Goal: Information Seeking & Learning: Learn about a topic

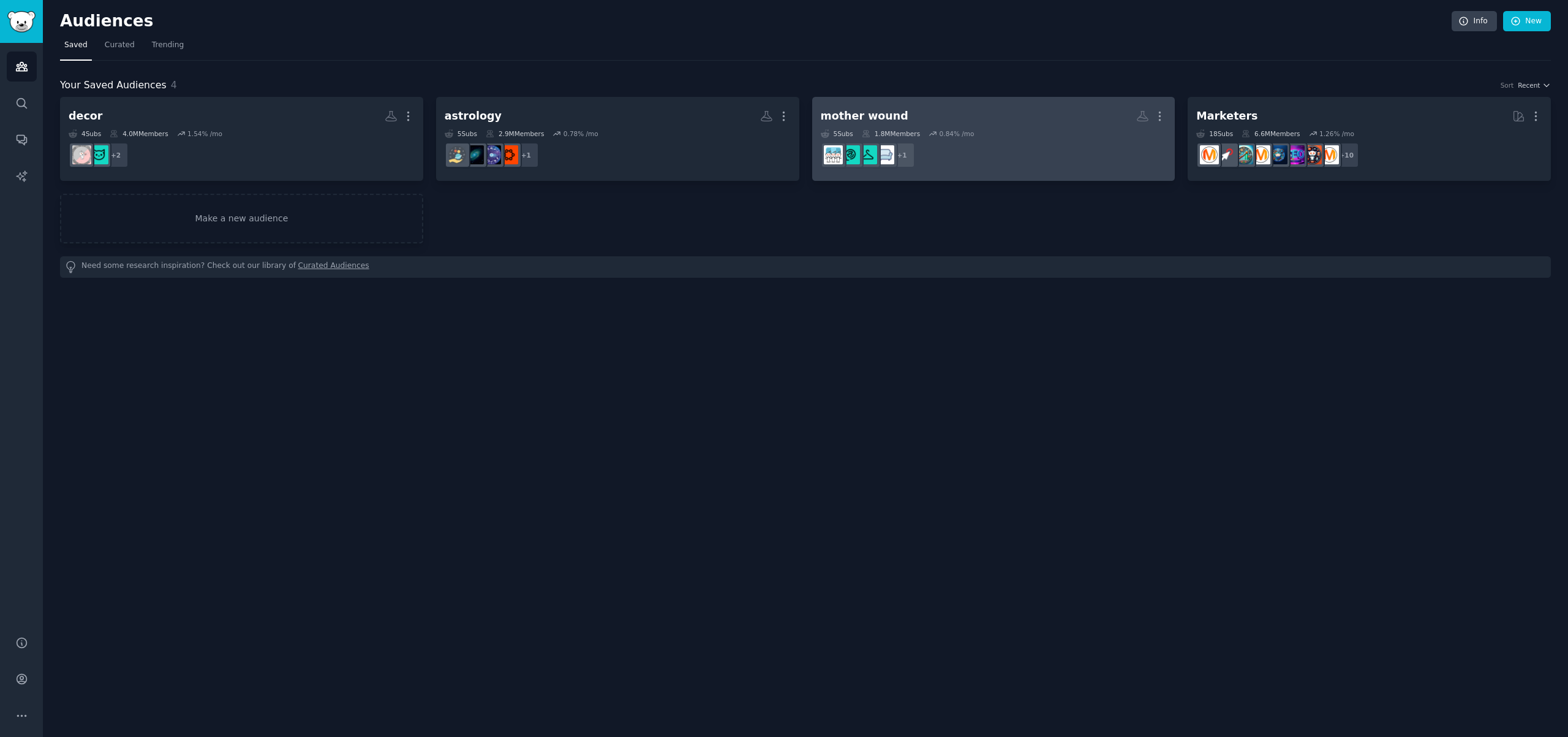
click at [978, 167] on dd "+ 1" at bounding box center [994, 155] width 346 height 35
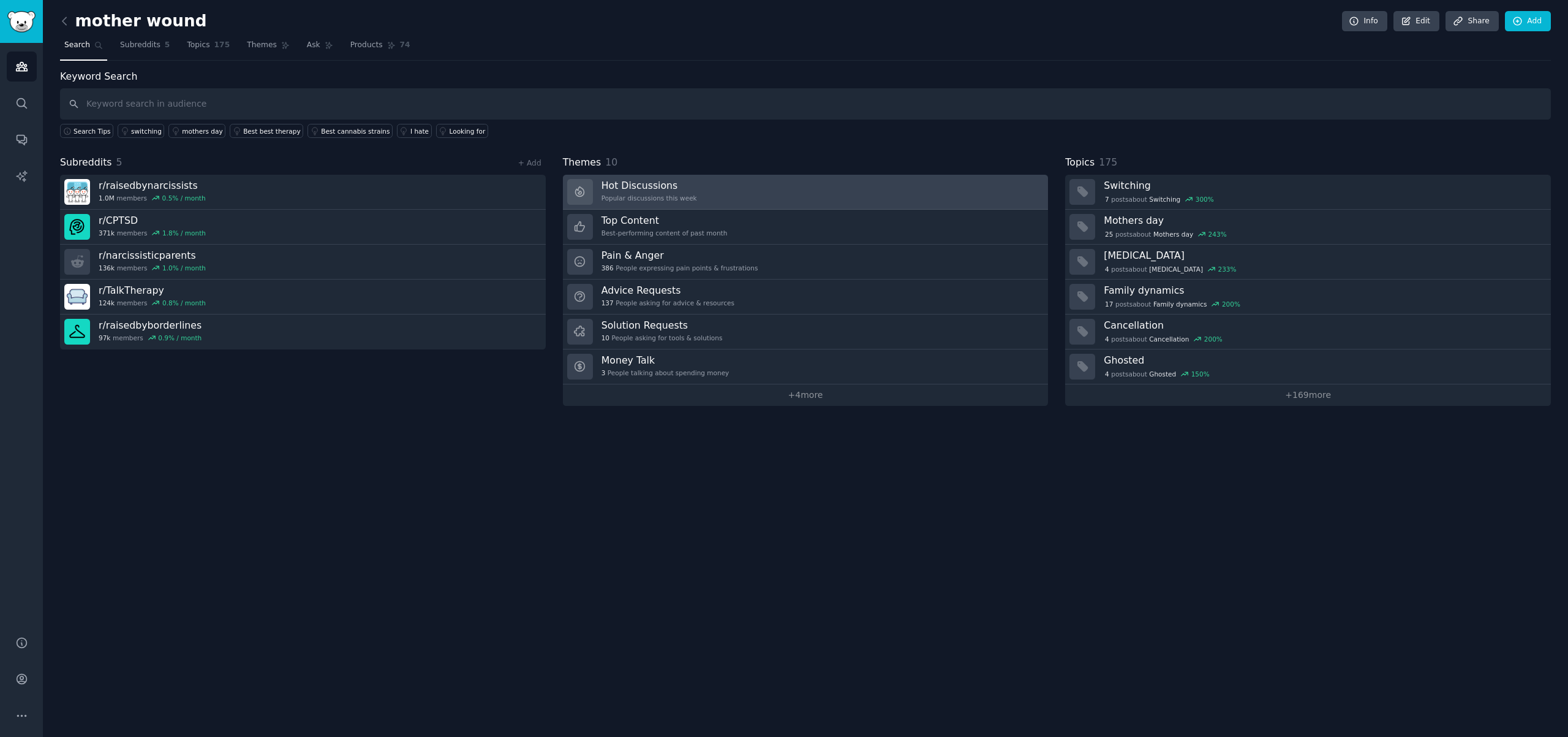
click at [714, 186] on link "Hot Discussions Popular discussions this week" at bounding box center [806, 192] width 486 height 35
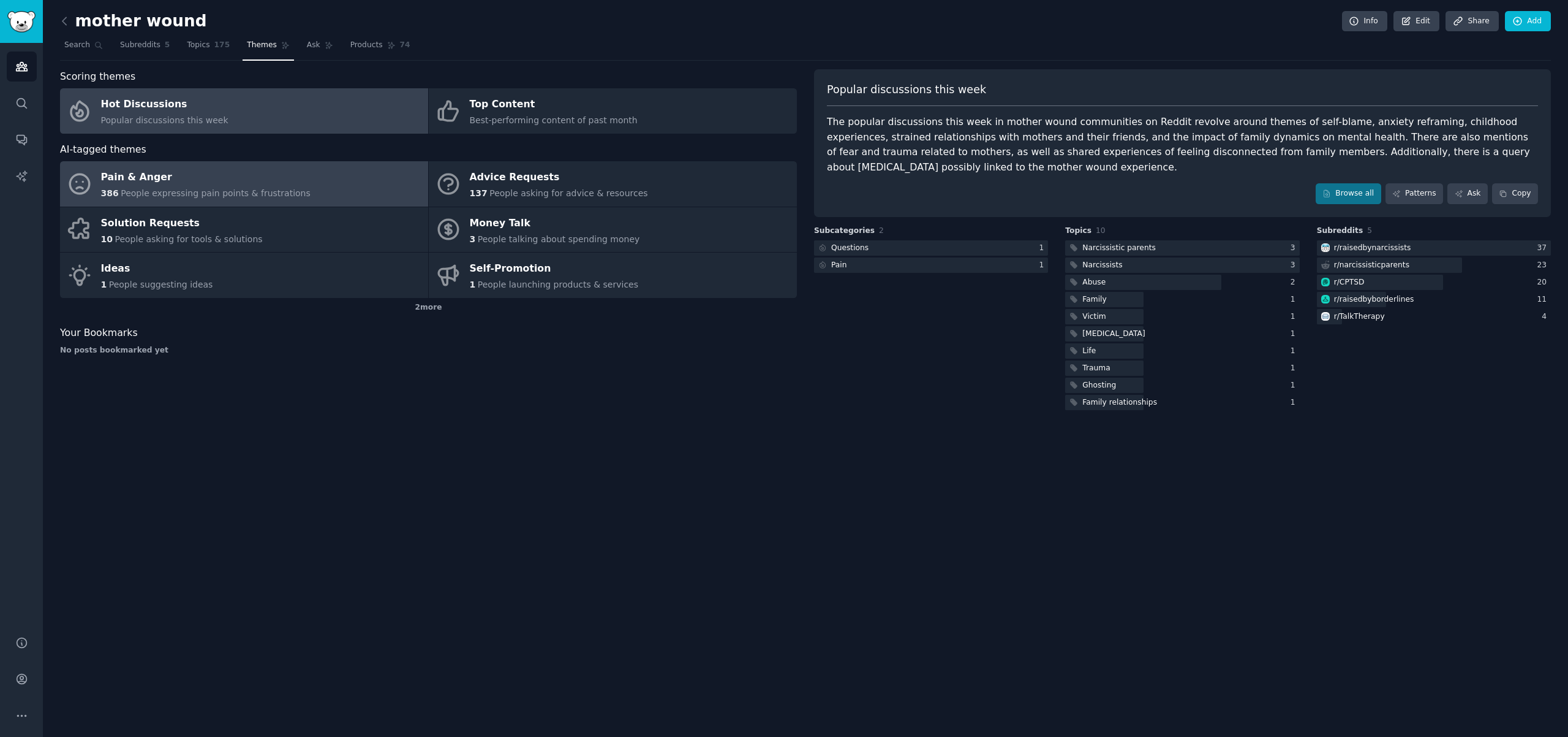
click at [274, 195] on span "People expressing pain points & frustrations" at bounding box center [215, 193] width 190 height 10
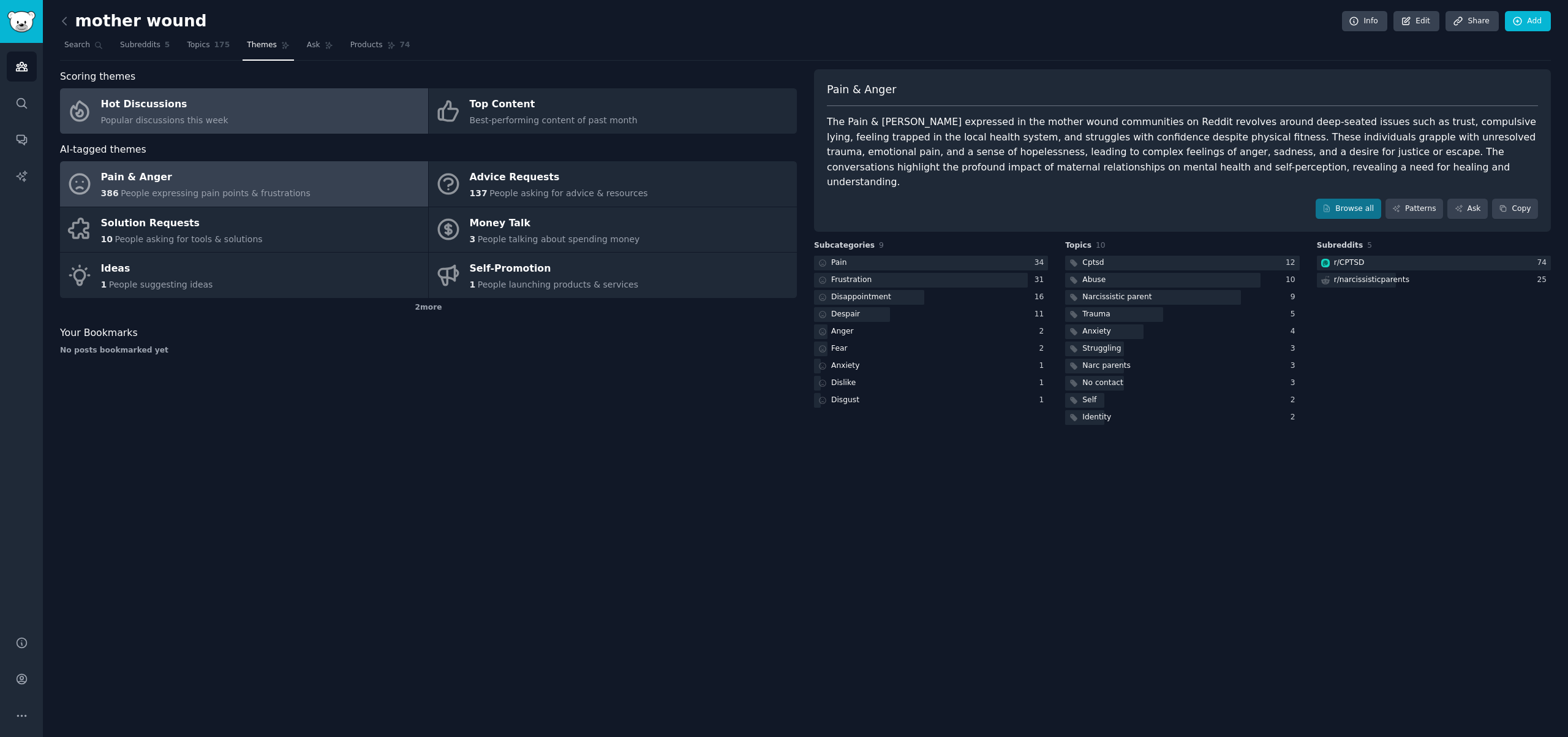
click at [225, 122] on link "Hot Discussions Popular discussions this week" at bounding box center [244, 111] width 368 height 46
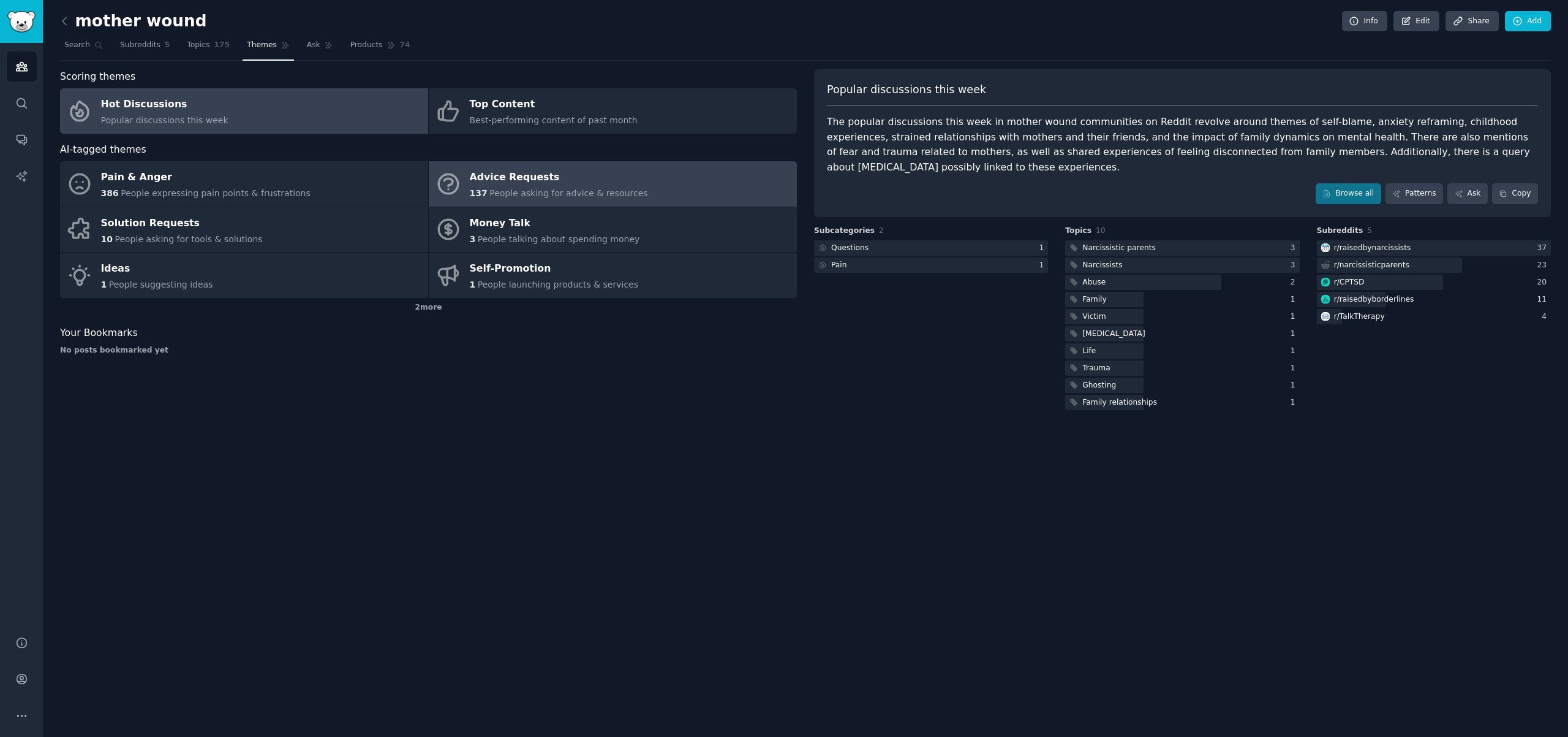
click at [527, 187] on div "137 People asking for advice & resources" at bounding box center [559, 194] width 178 height 13
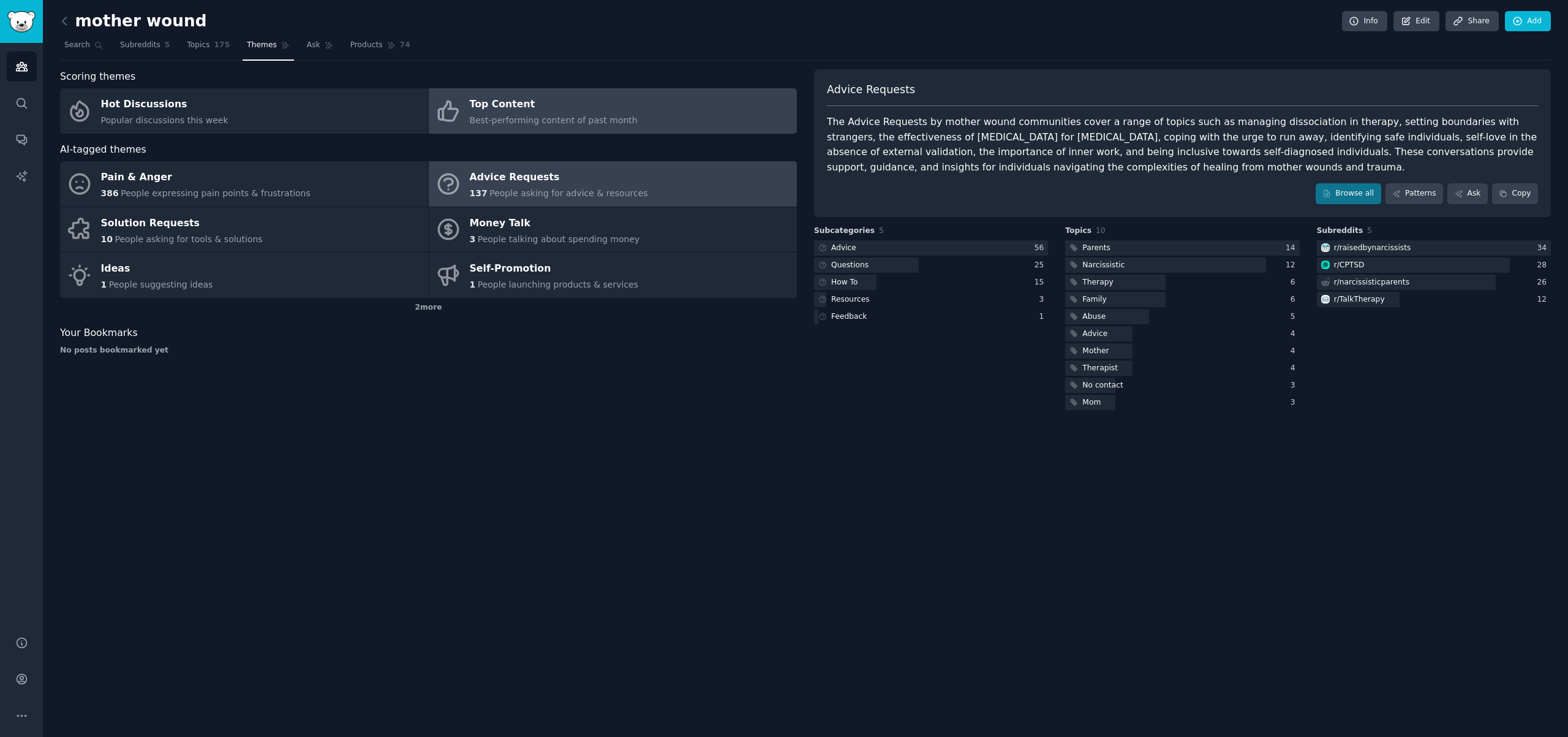
click at [542, 106] on div "Top Content" at bounding box center [554, 104] width 168 height 20
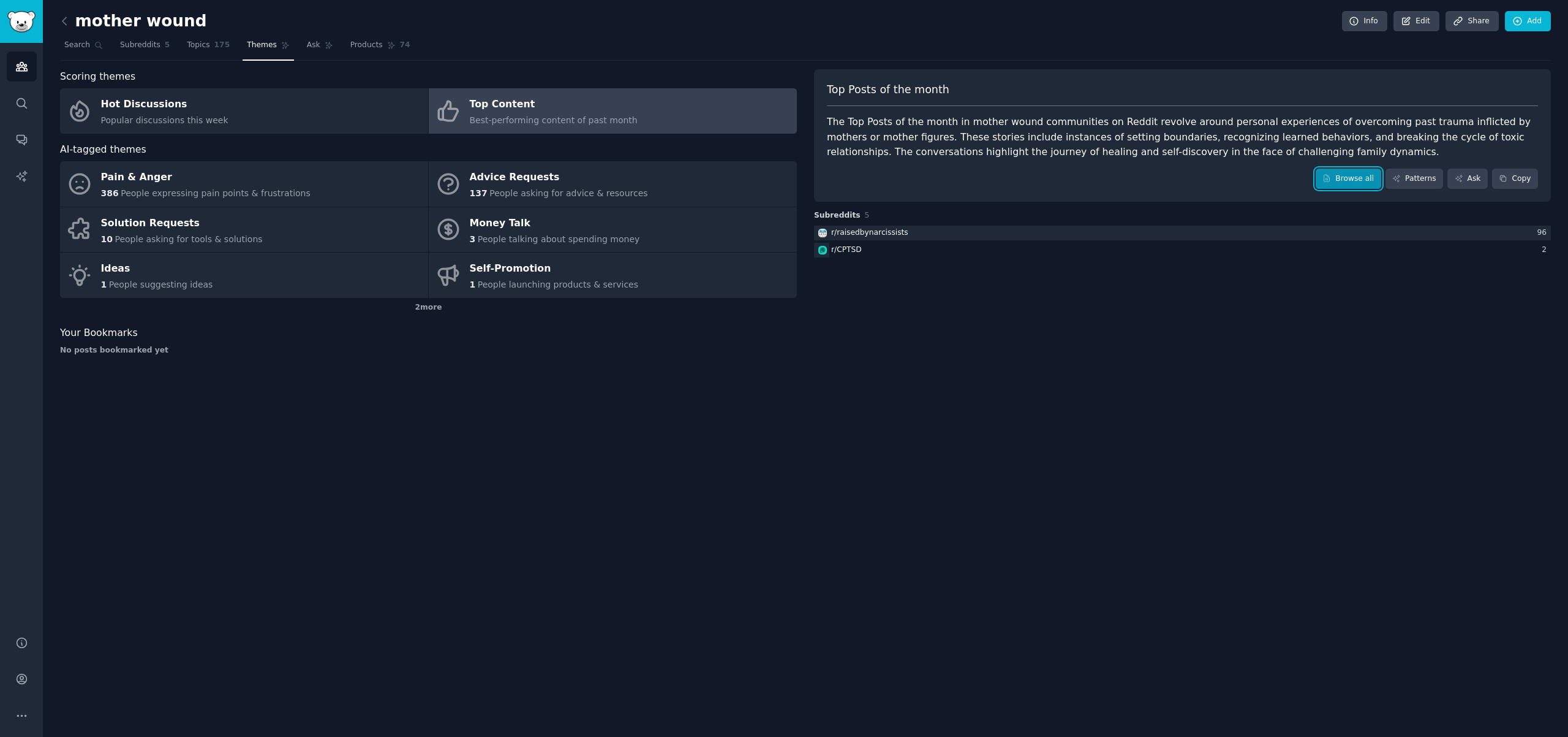
click at [1370, 181] on link "Browse all" at bounding box center [1348, 179] width 65 height 21
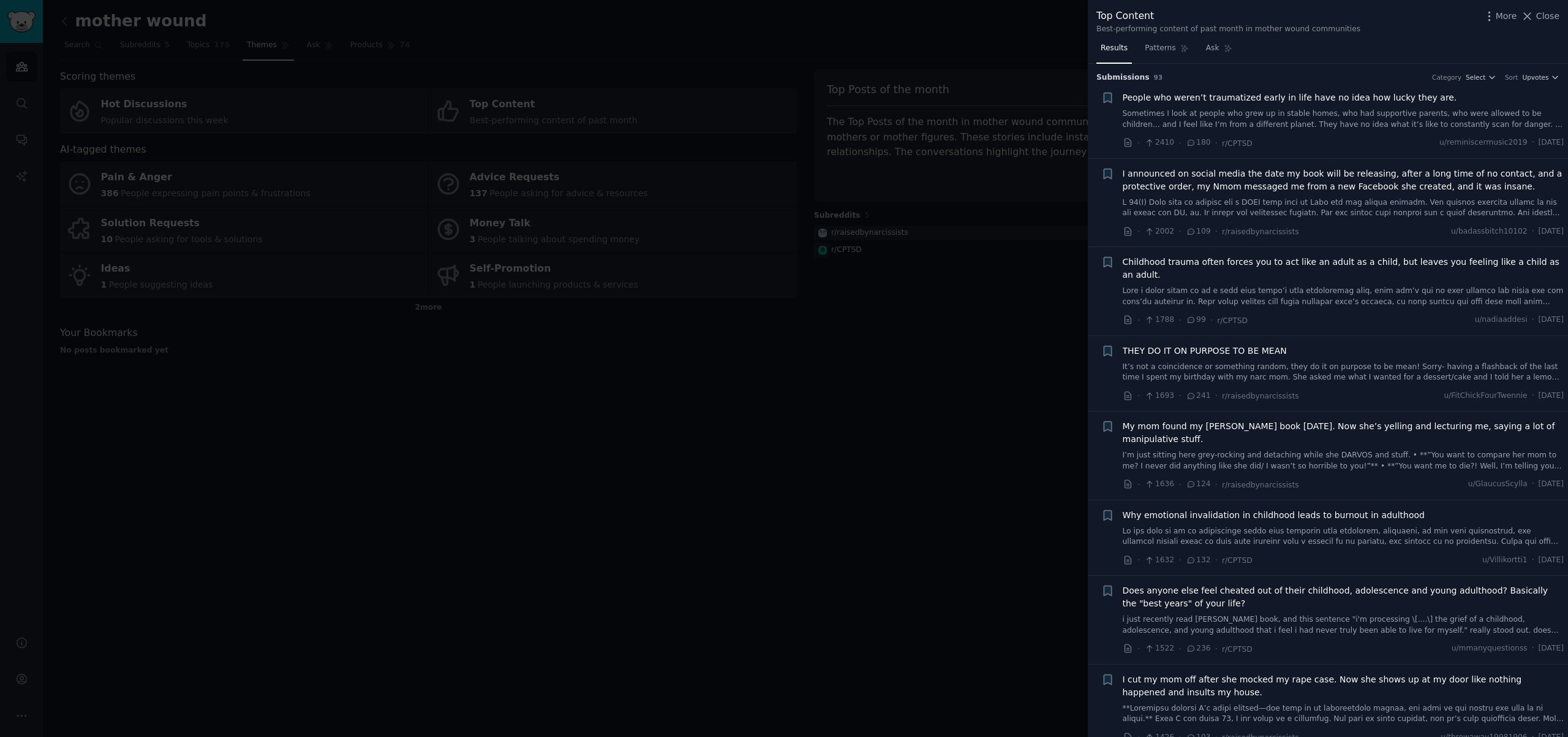
click at [498, 424] on div at bounding box center [784, 369] width 1568 height 737
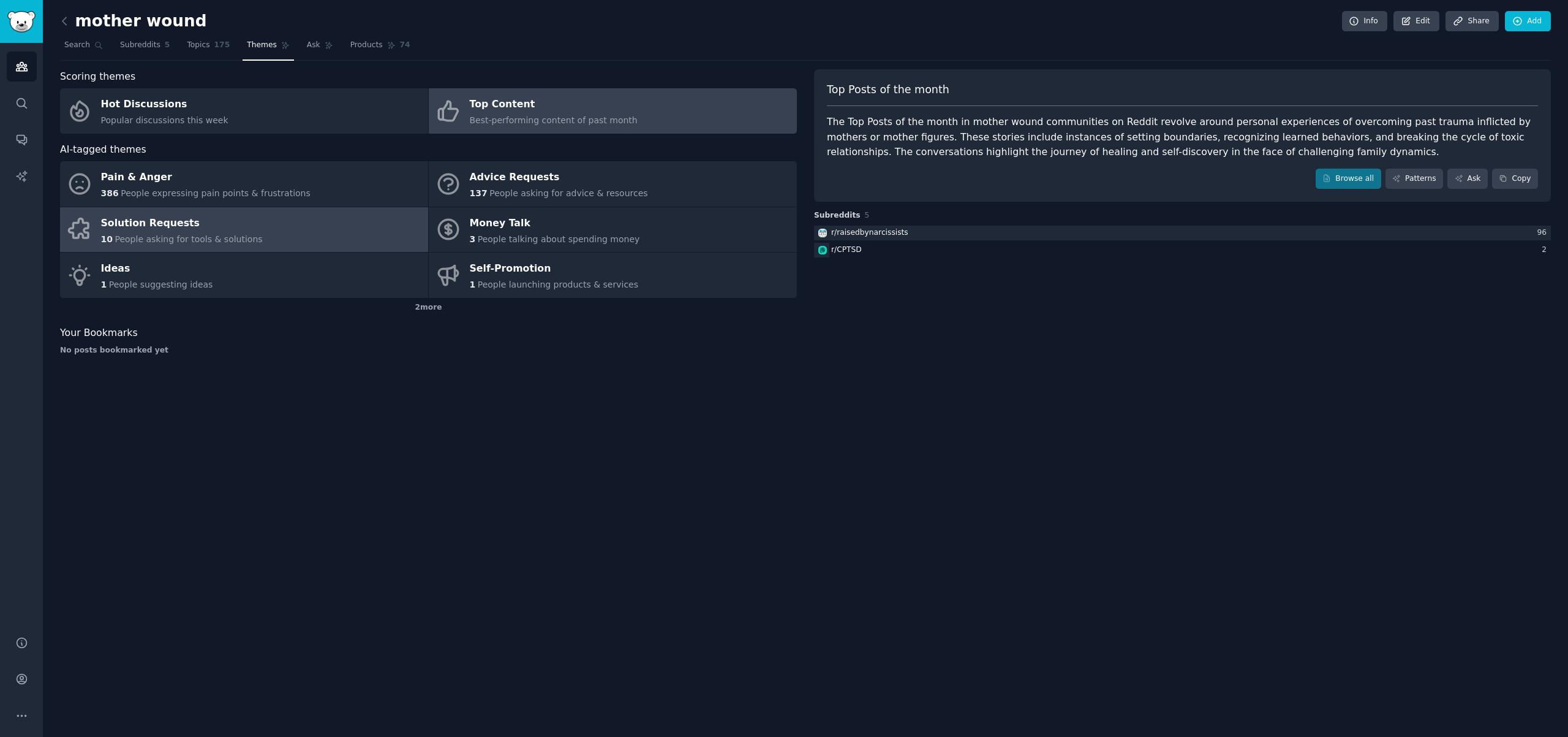
click at [199, 234] on span "People asking for tools & solutions" at bounding box center [188, 238] width 147 height 10
